Goal: Check status: Check status

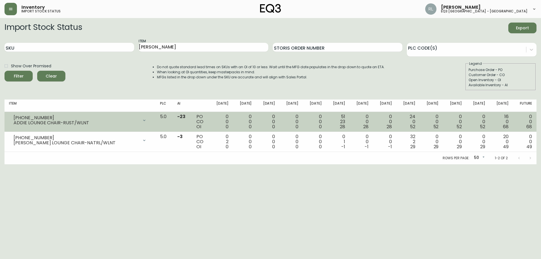
click at [345, 121] on div "51 23 28" at bounding box center [338, 121] width 14 height 15
click at [415, 126] on span "52" at bounding box center [412, 126] width 5 height 6
click at [415, 116] on div "24 0 52" at bounding box center [408, 121] width 14 height 15
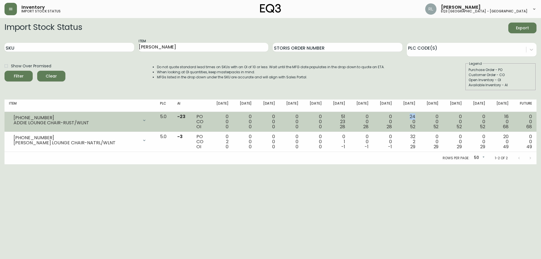
click at [415, 116] on div "24 0 52" at bounding box center [408, 121] width 14 height 15
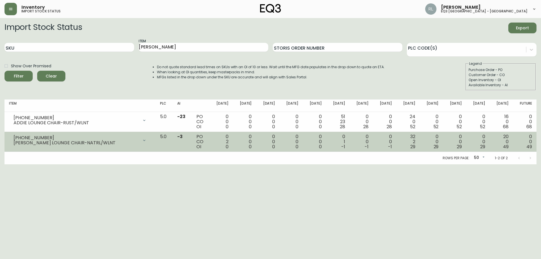
click at [415, 136] on div "32 2 29" at bounding box center [408, 141] width 14 height 15
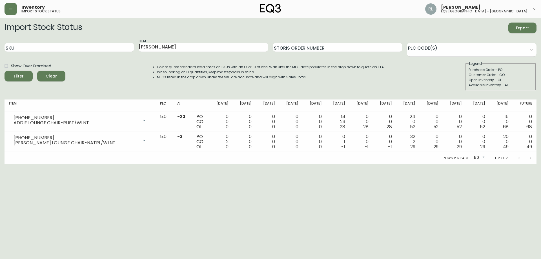
click at [413, 147] on span "29" at bounding box center [412, 146] width 5 height 6
click at [330, 164] on html "Inventory import stock status [PERSON_NAME] eq3 [GEOGRAPHIC_DATA] - [GEOGRAPHIC…" at bounding box center [270, 82] width 541 height 164
click at [483, 164] on html "Inventory import stock status [PERSON_NAME] eq3 [GEOGRAPHIC_DATA] - [GEOGRAPHIC…" at bounding box center [270, 82] width 541 height 164
